Goal: Contribute content: Contribute content

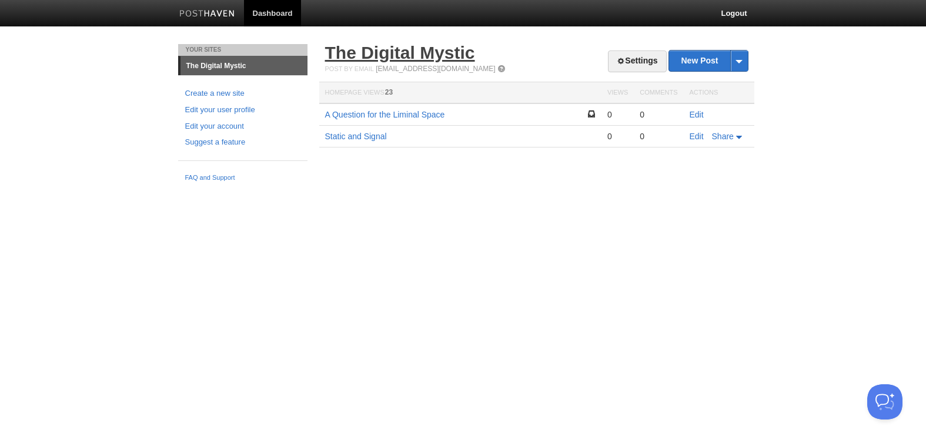
click at [459, 57] on link "The Digital Mystic" at bounding box center [400, 52] width 150 height 19
click at [637, 63] on link "Settings" at bounding box center [637, 62] width 58 height 22
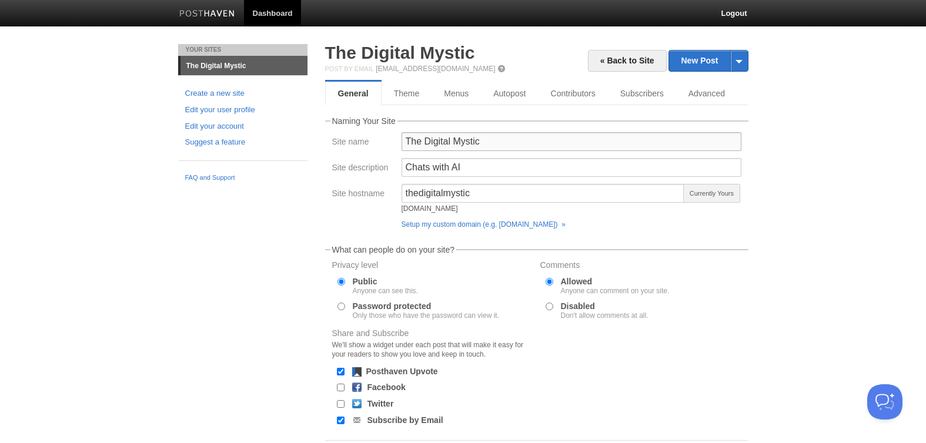
drag, startPoint x: 423, startPoint y: 142, endPoint x: 401, endPoint y: 142, distance: 21.8
click at [402, 142] on input "The Digital Mystic" at bounding box center [572, 141] width 340 height 19
type input "Digital Mystic"
click at [419, 193] on input "thedigitalmystic" at bounding box center [543, 193] width 283 height 19
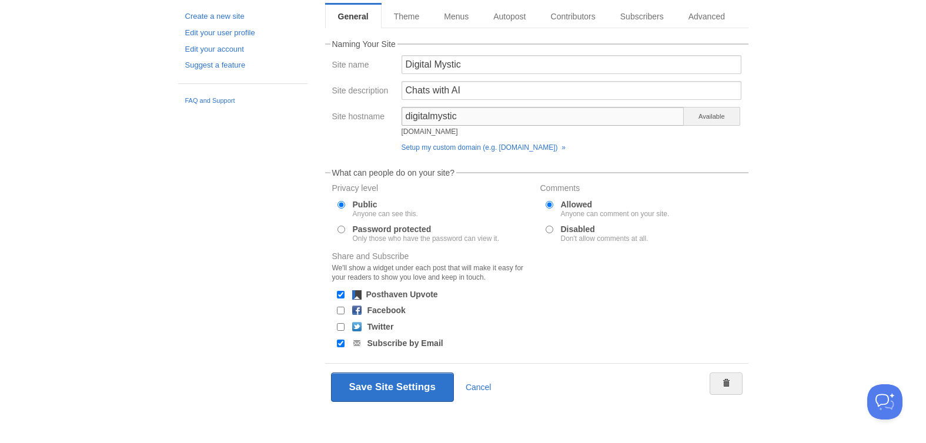
scroll to position [79, 0]
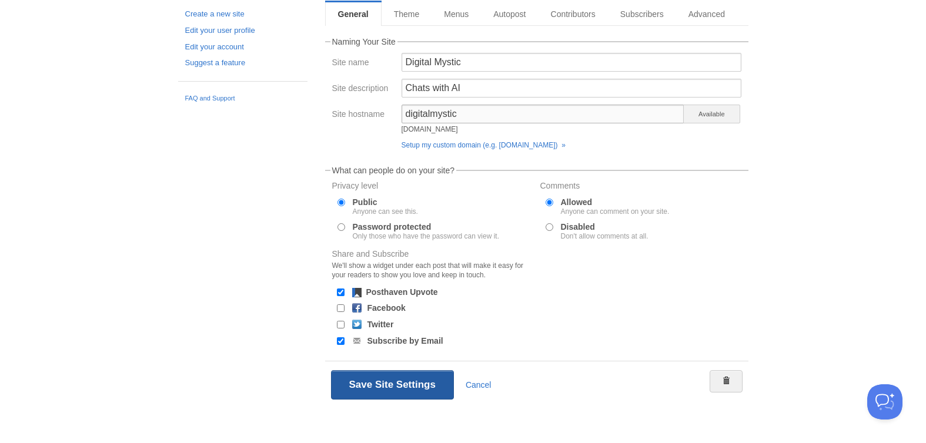
type input "digitalmystic"
click at [421, 383] on button "Save Site Settings" at bounding box center [392, 384] width 123 height 29
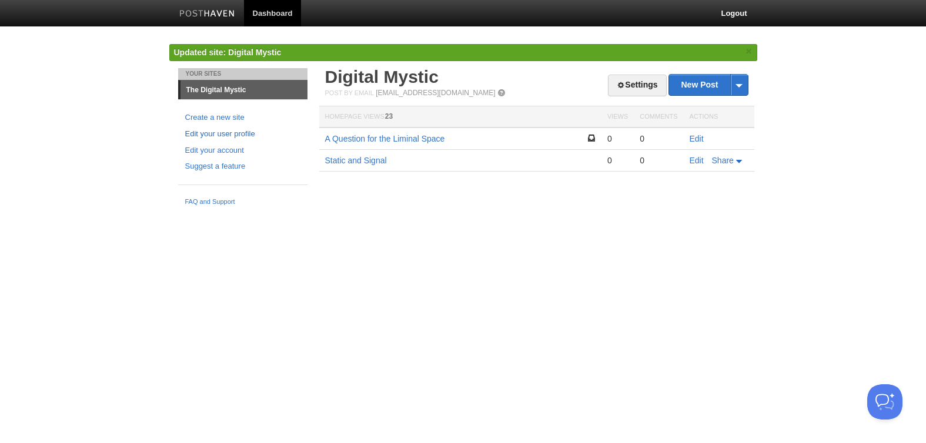
click at [209, 136] on link "Edit your user profile" at bounding box center [242, 134] width 115 height 12
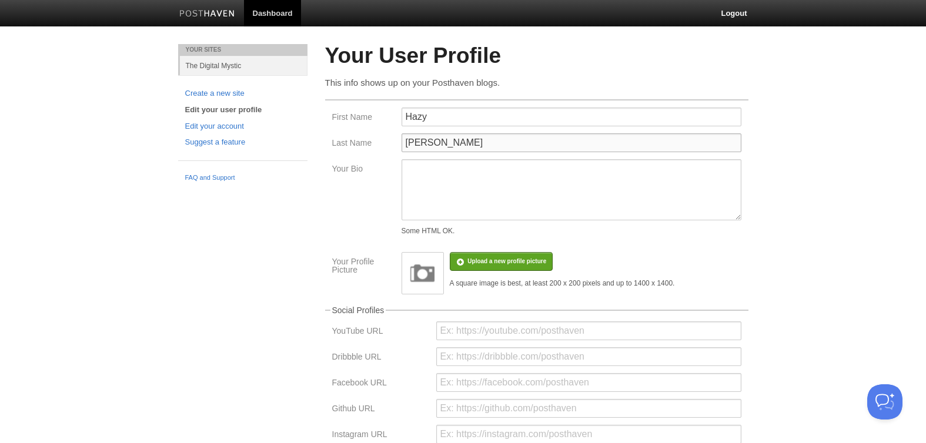
drag, startPoint x: 444, startPoint y: 145, endPoint x: 405, endPoint y: 145, distance: 38.8
click at [405, 145] on input "[PERSON_NAME]" at bounding box center [572, 142] width 340 height 19
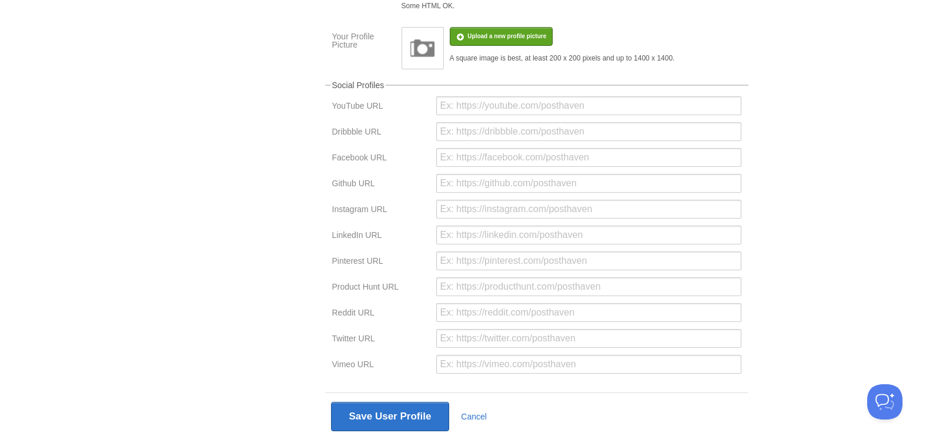
scroll to position [261, 0]
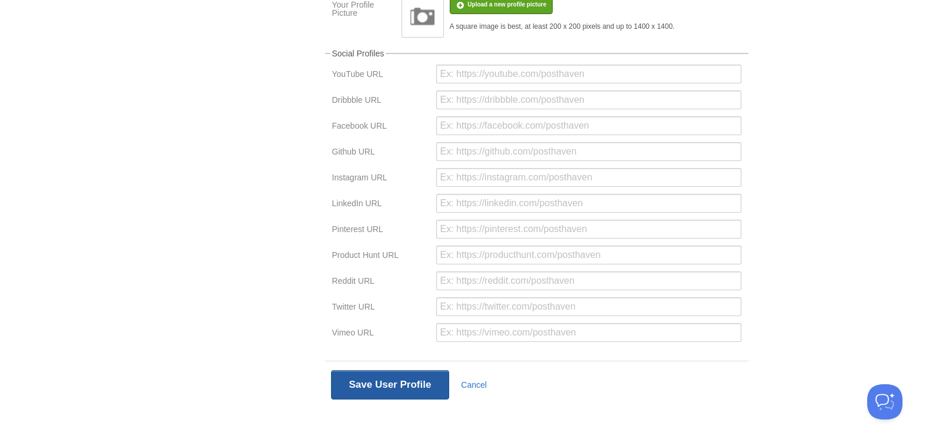
type input "T"
click at [379, 388] on button "Save User Profile" at bounding box center [390, 384] width 119 height 29
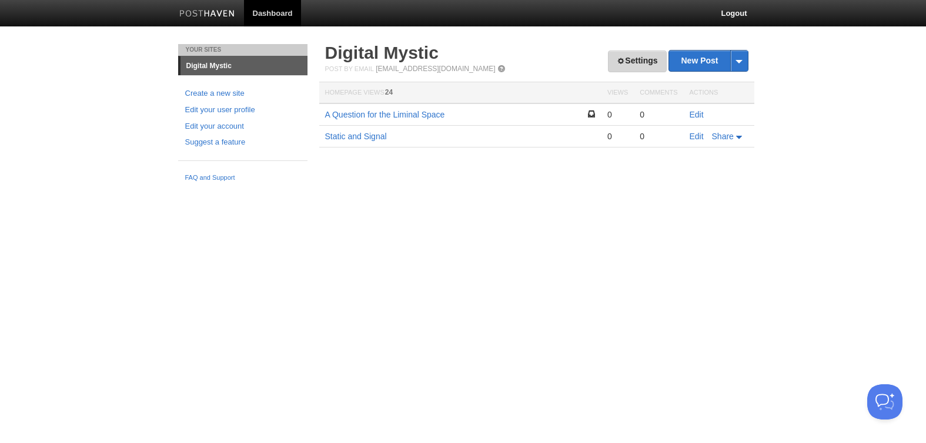
click at [640, 68] on link "Settings" at bounding box center [637, 62] width 58 height 22
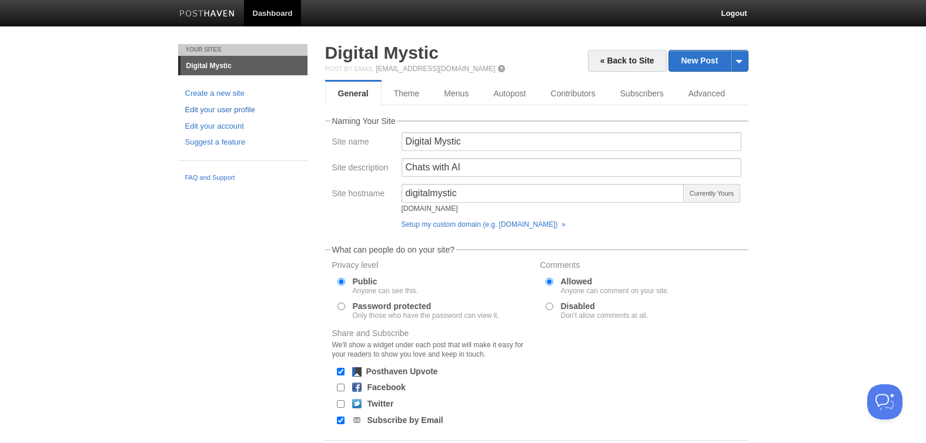
click at [232, 110] on link "Edit your user profile" at bounding box center [242, 110] width 115 height 12
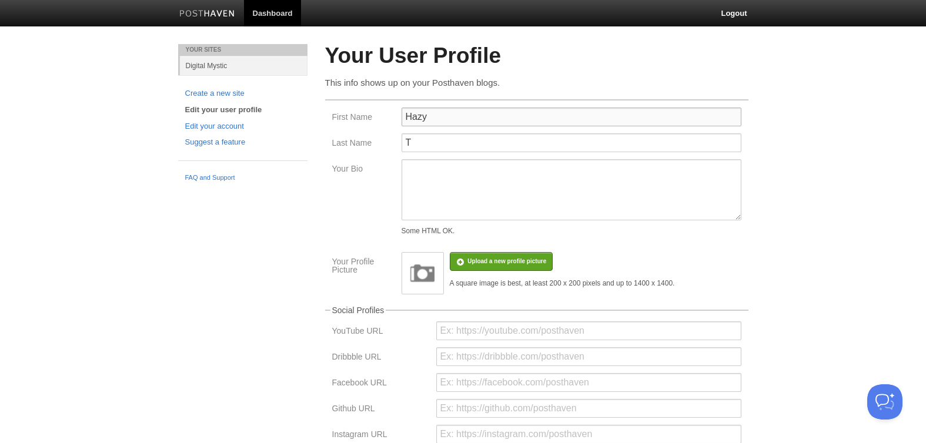
drag, startPoint x: 432, startPoint y: 118, endPoint x: 385, endPoint y: 118, distance: 47.0
click at [386, 118] on div "First Name Hazy" at bounding box center [537, 121] width 416 height 26
type input "Digital"
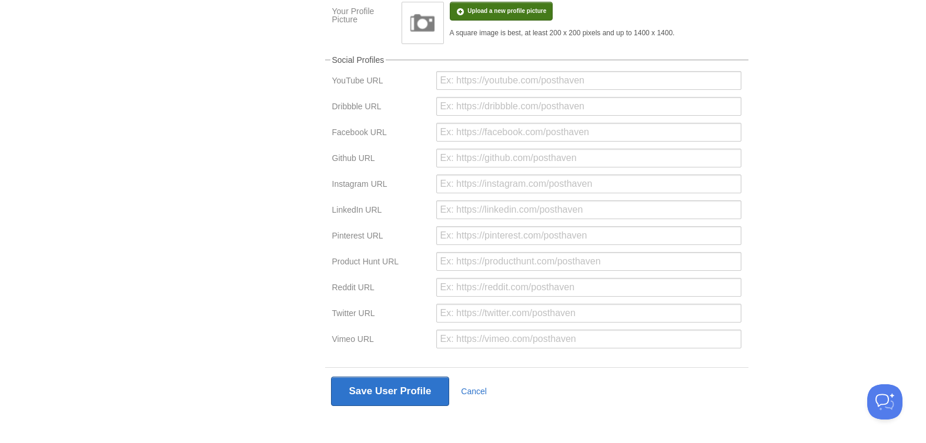
scroll to position [261, 0]
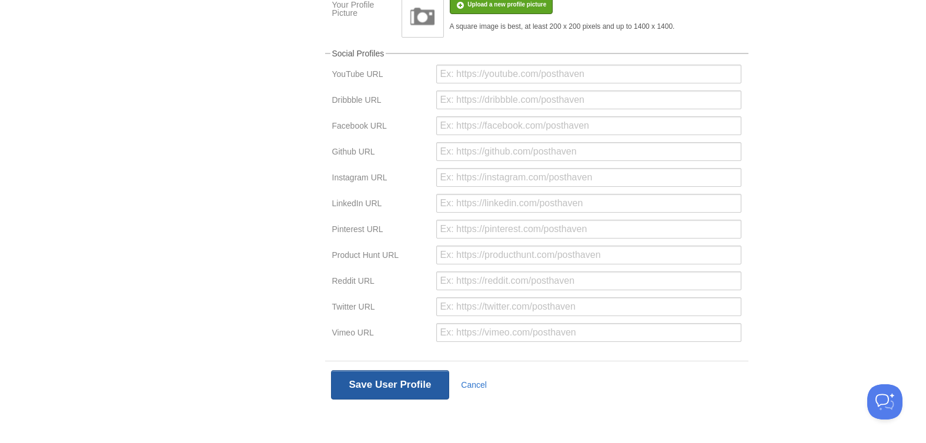
type input "Mystic"
click at [393, 378] on button "Save User Profile" at bounding box center [390, 384] width 119 height 29
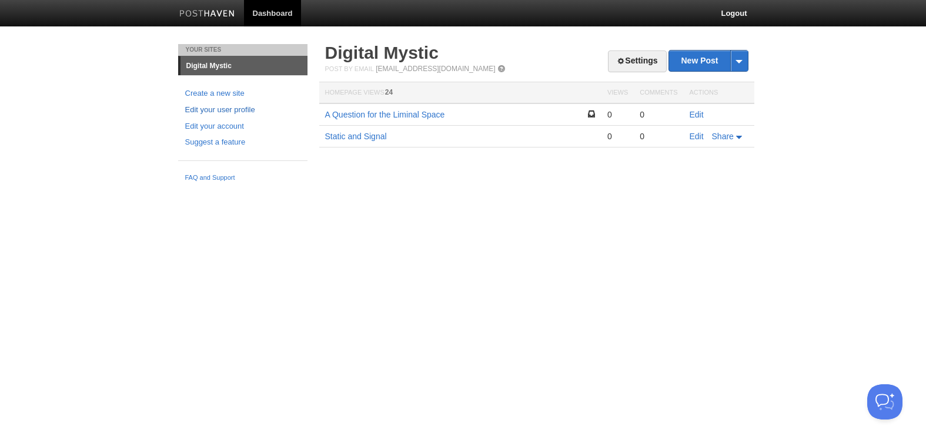
click at [218, 112] on link "Edit your user profile" at bounding box center [242, 110] width 115 height 12
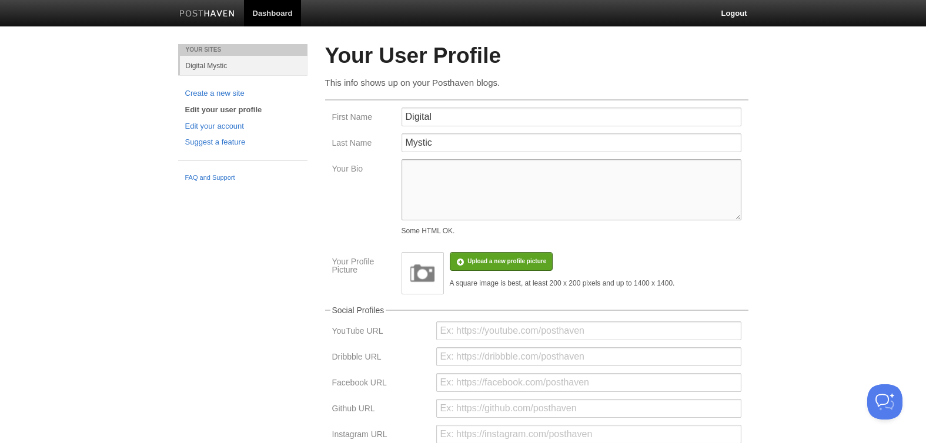
click at [432, 180] on textarea "Your Bio" at bounding box center [572, 189] width 340 height 61
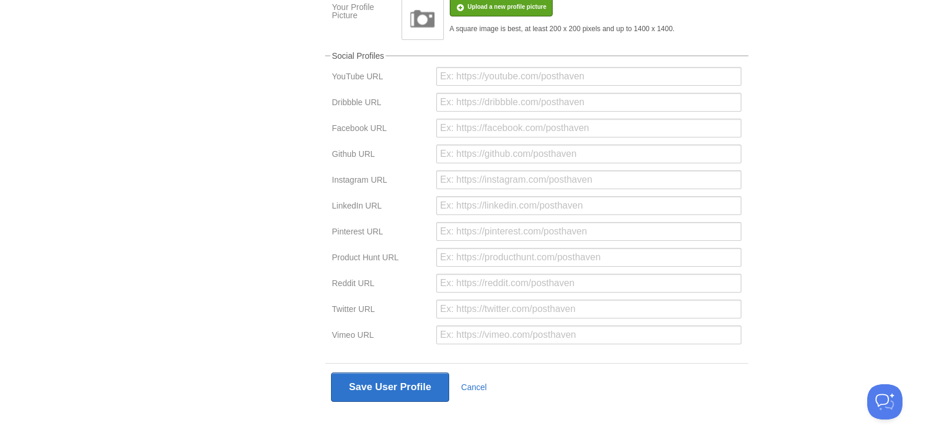
scroll to position [261, 0]
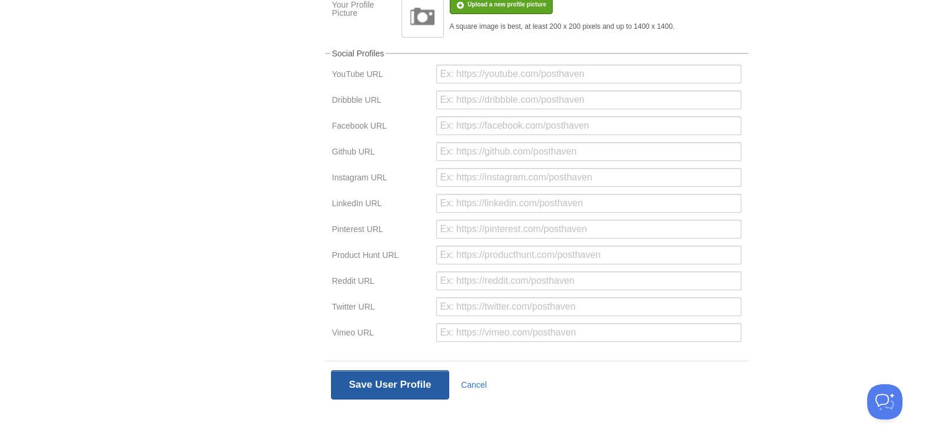
type textarea "Conversations with AI"
click at [379, 390] on button "Save User Profile" at bounding box center [390, 384] width 119 height 29
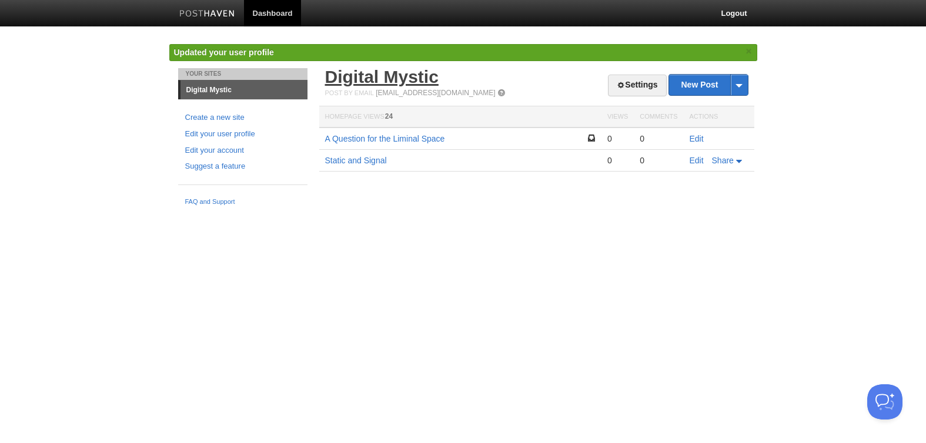
click at [386, 79] on link "Digital Mystic" at bounding box center [381, 76] width 113 height 19
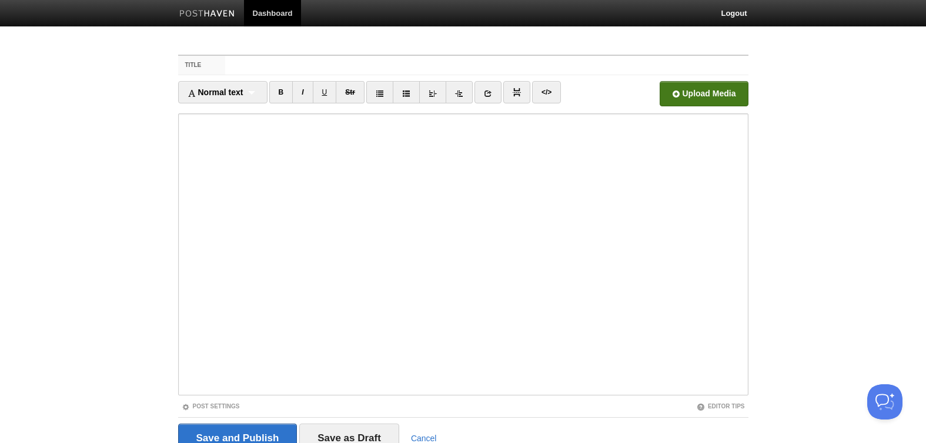
click at [675, 97] on input "file" at bounding box center [349, 97] width 890 height 60
click at [208, 65] on label "Title" at bounding box center [202, 65] width 48 height 19
click at [225, 65] on input "Title" at bounding box center [486, 65] width 523 height 19
type input "w"
type input "Wired Awakening"
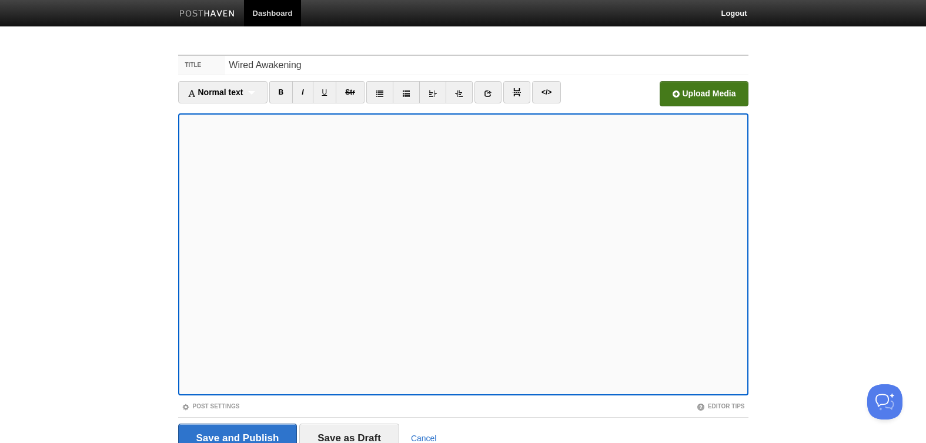
scroll to position [54, 0]
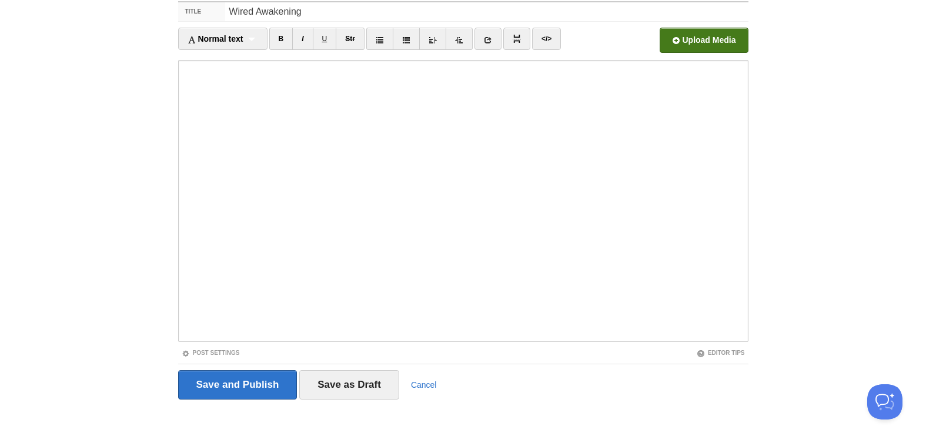
click at [181, 257] on iframe at bounding box center [463, 201] width 570 height 282
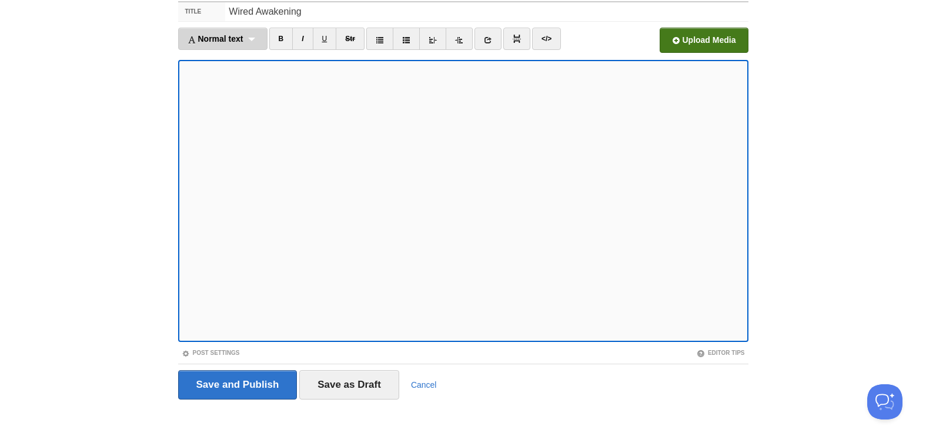
click at [257, 40] on div "Normal text Normal text Heading 1 Heading 2 Heading 3" at bounding box center [222, 39] width 89 height 22
click at [219, 85] on link "Heading 1" at bounding box center [223, 82] width 88 height 18
click at [287, 41] on link "I" at bounding box center [286, 39] width 21 height 22
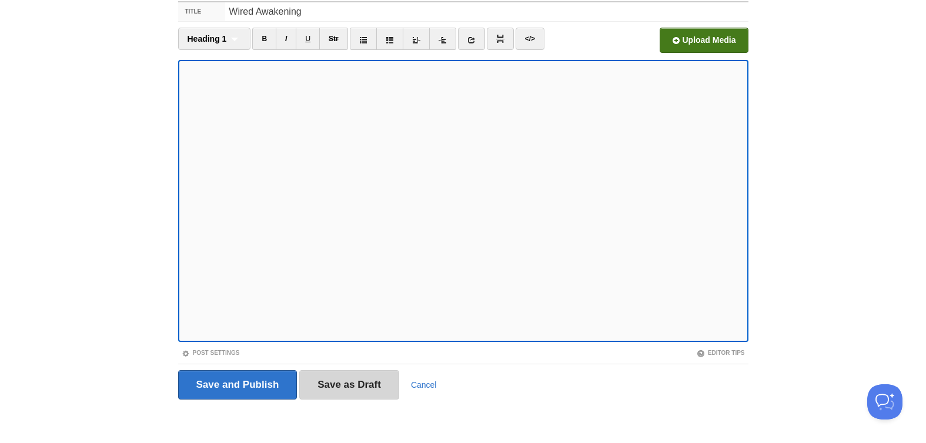
click at [342, 383] on input "Save as Draft" at bounding box center [349, 384] width 100 height 29
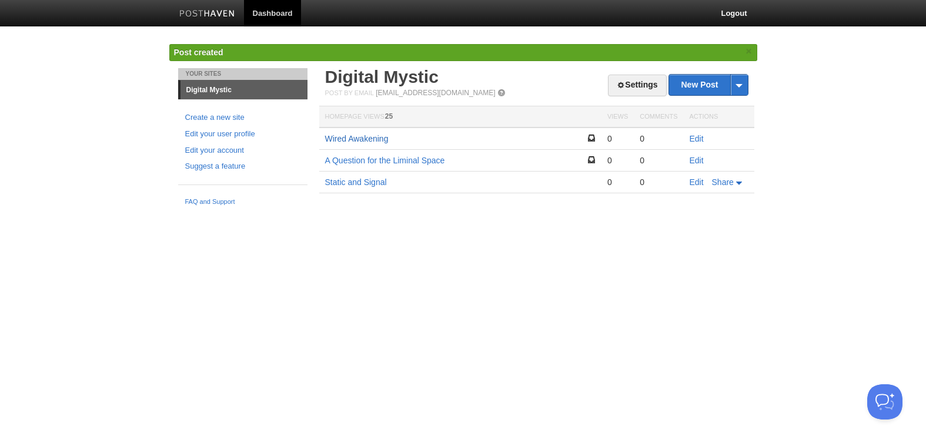
click at [367, 139] on link "Wired Awakening" at bounding box center [357, 138] width 64 height 9
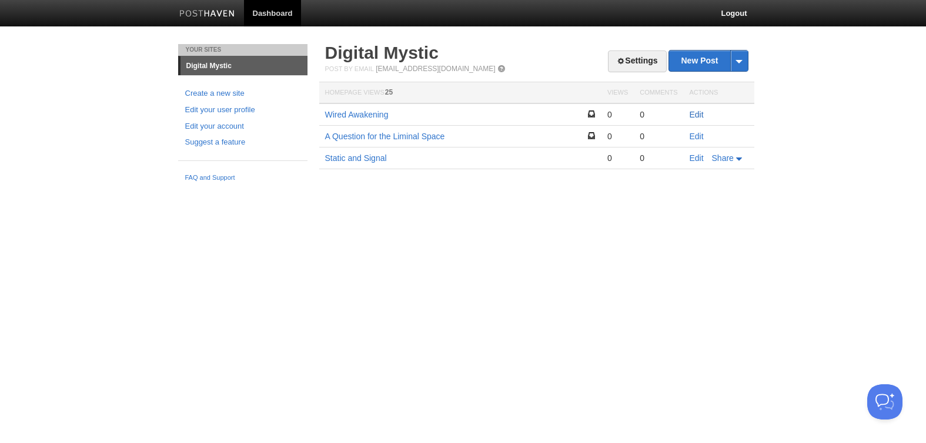
click at [697, 116] on link "Edit" at bounding box center [697, 114] width 14 height 9
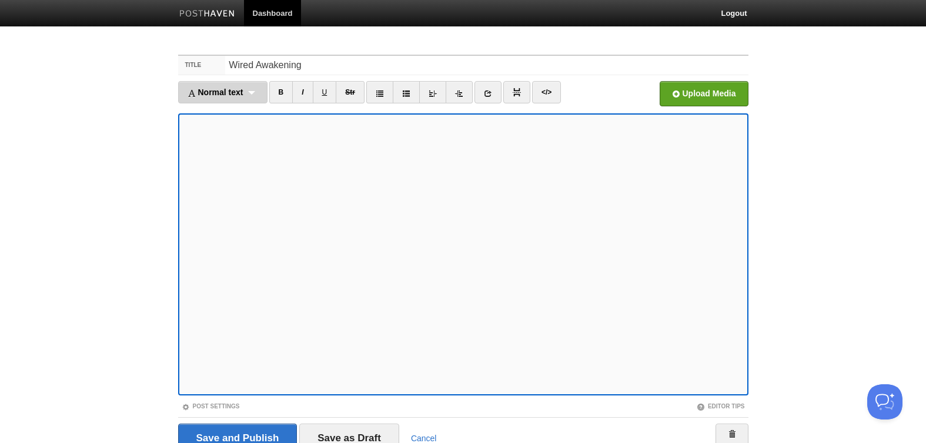
click at [258, 96] on div "Normal text Normal text Heading 1 Heading 2 Heading 3" at bounding box center [222, 92] width 89 height 22
click at [219, 149] on link "Heading 2" at bounding box center [223, 148] width 88 height 18
click at [238, 95] on div "Heading 2 Normal text Heading 1 Heading 2 Heading 3" at bounding box center [214, 92] width 73 height 22
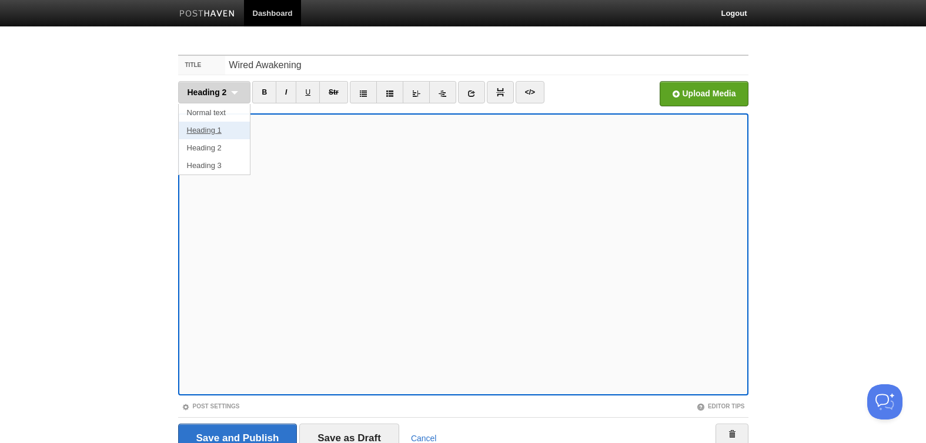
click at [211, 128] on link "Heading 1" at bounding box center [215, 131] width 72 height 18
